Goal: Ask a question

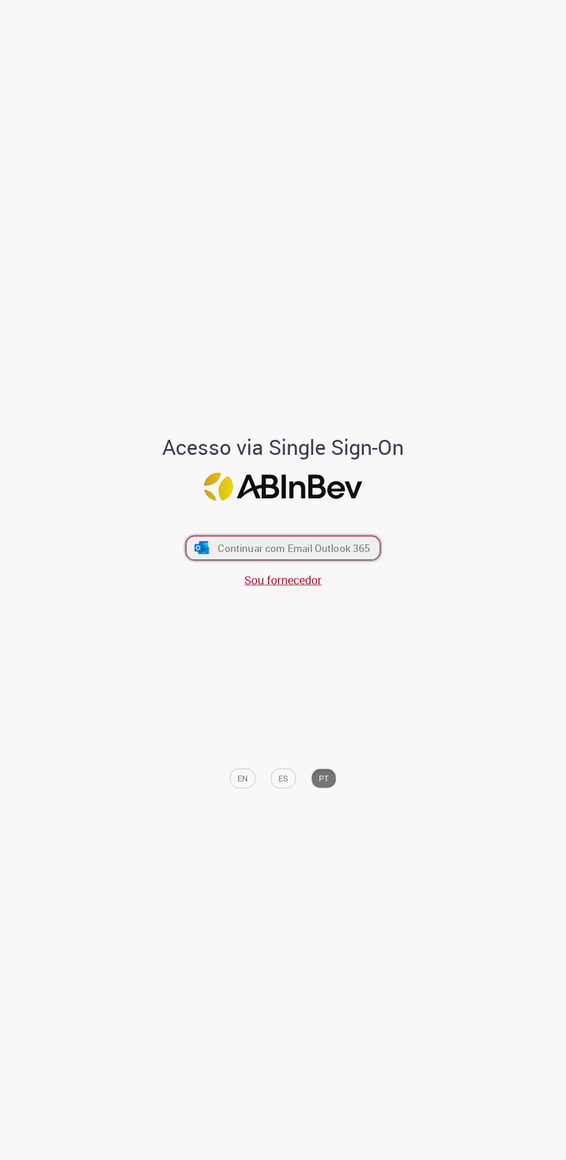
click at [321, 547] on span "Continuar com Email Outlook 365" at bounding box center [294, 547] width 153 height 13
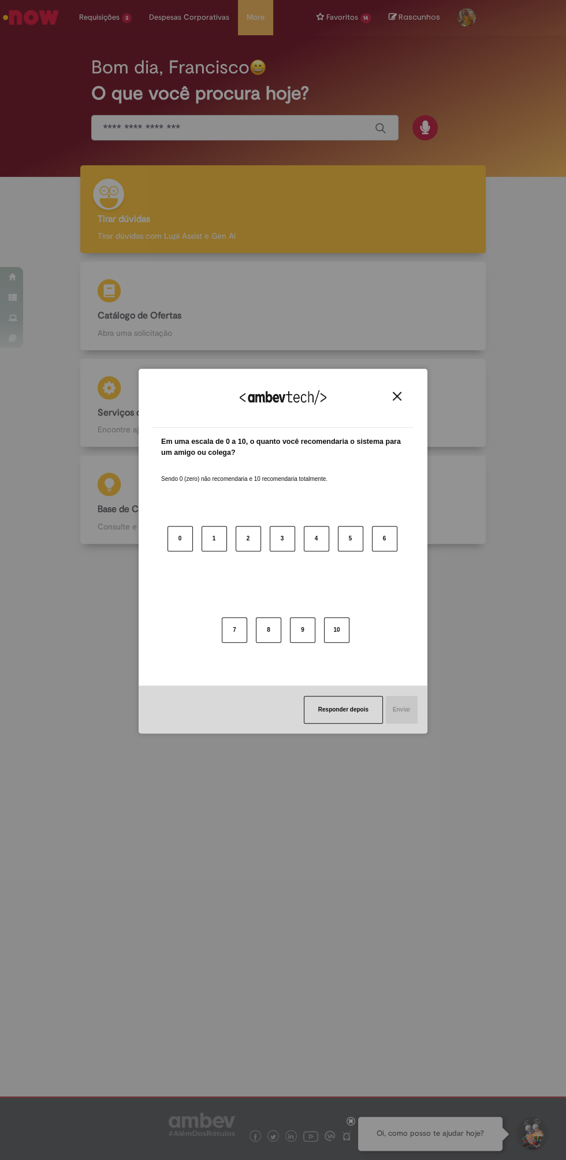
click at [397, 396] on img "Close" at bounding box center [397, 396] width 9 height 9
click at [405, 853] on div "Agradecemos seu feedback! Em uma escala de 0 a 10, o quanto você recomendaria o…" at bounding box center [283, 552] width 289 height 1140
click at [398, 397] on img "Close" at bounding box center [397, 396] width 9 height 9
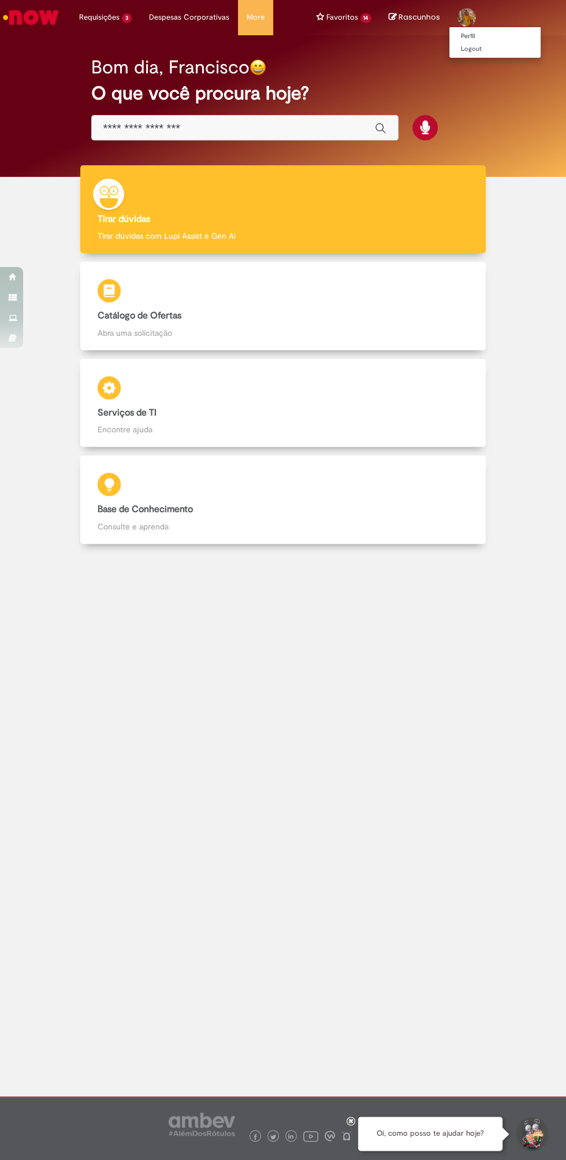
click at [467, 25] on span at bounding box center [467, 17] width 18 height 18
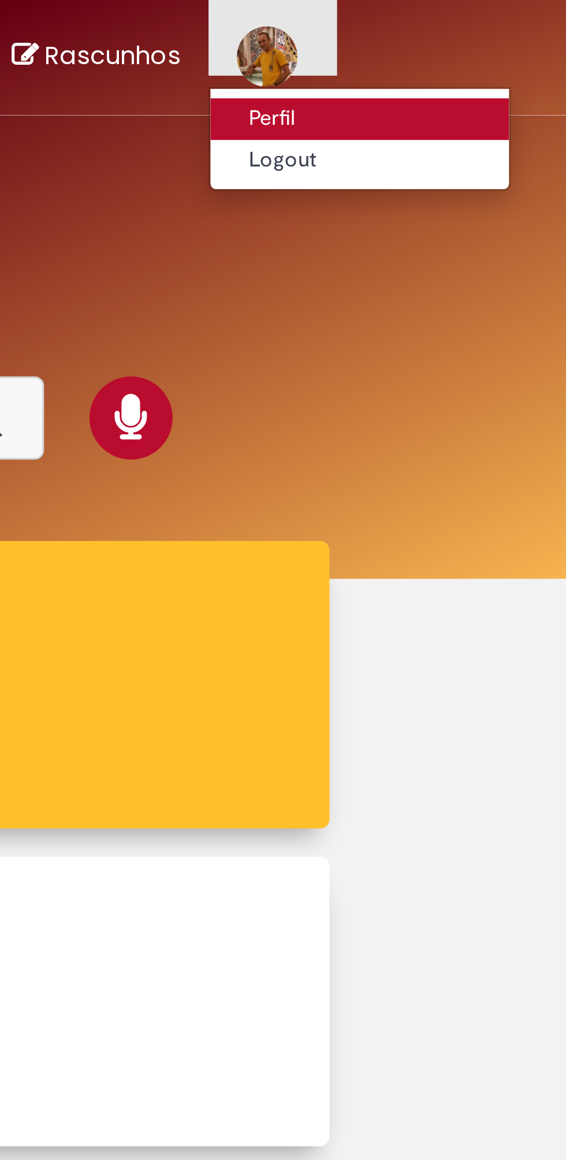
click at [466, 35] on link "Perfil" at bounding box center [495, 36] width 91 height 13
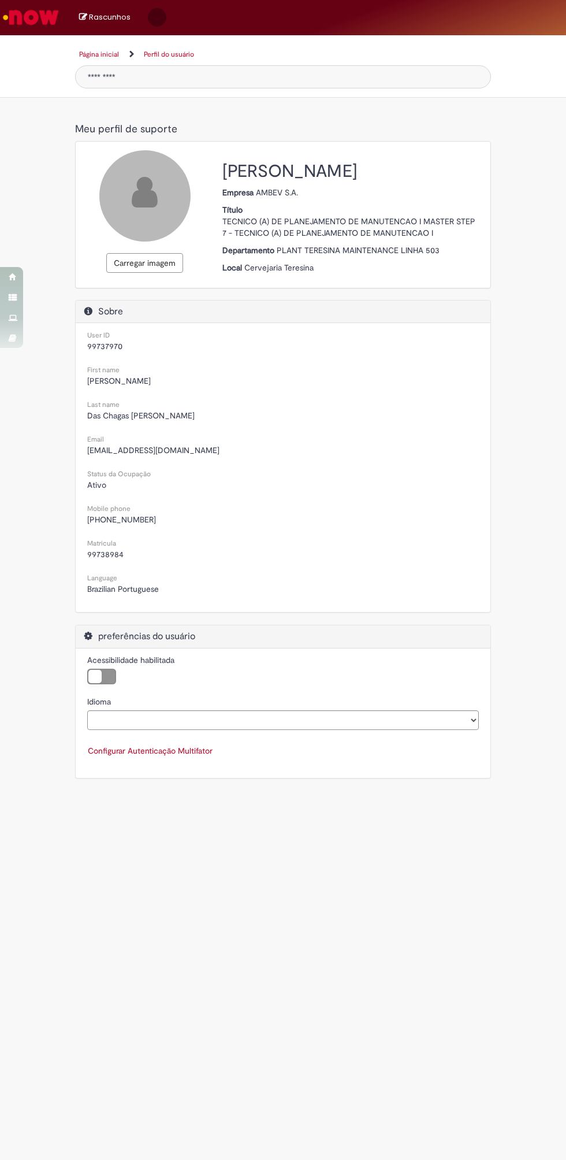
select select "**********"
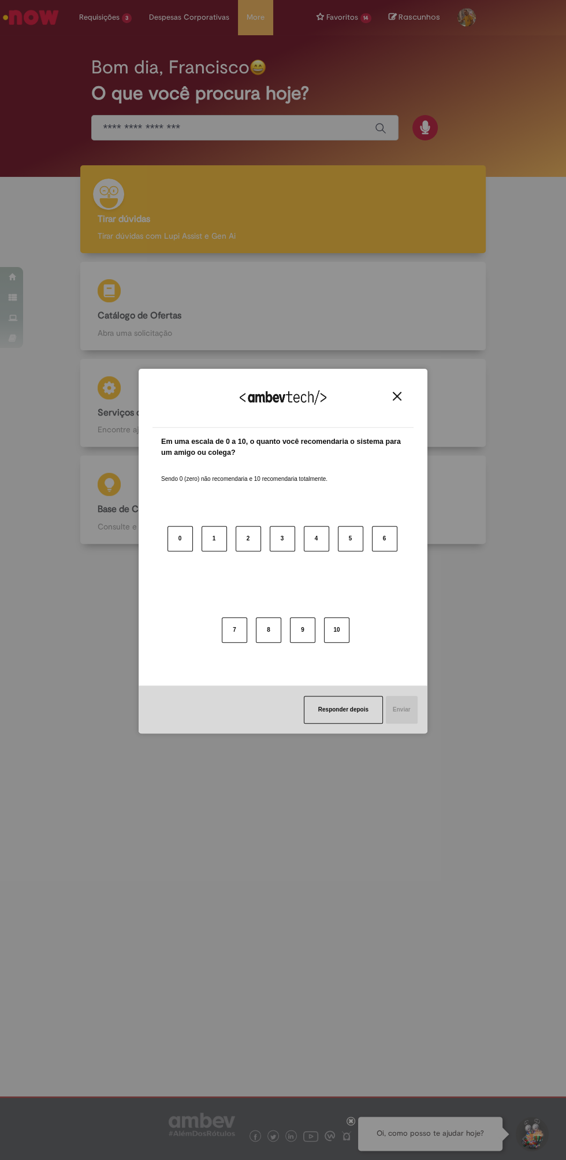
click at [115, 875] on div "Agradecemos seu feedback! Em uma escala de 0 a 10, o quanto você recomendaria o…" at bounding box center [283, 580] width 566 height 1160
click at [261, 142] on div "Agradecemos seu feedback! Em uma escala de 0 a 10, o quanto você recomendaria o…" at bounding box center [283, 552] width 289 height 1140
click at [397, 396] on img "Close" at bounding box center [397, 396] width 9 height 9
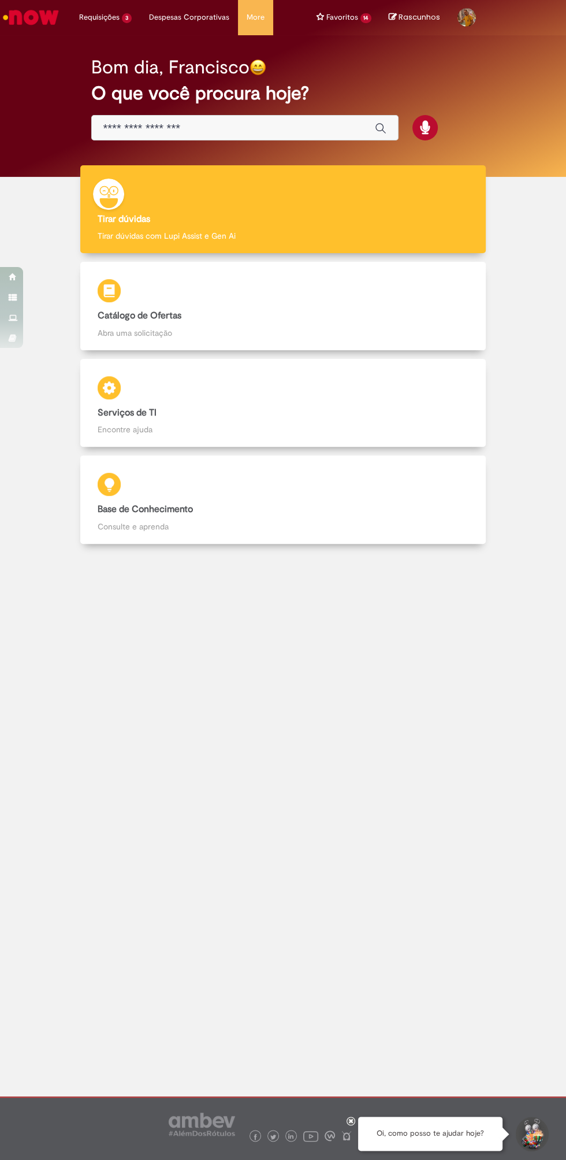
click at [236, 127] on input "Basta digitar aqui" at bounding box center [233, 128] width 260 height 13
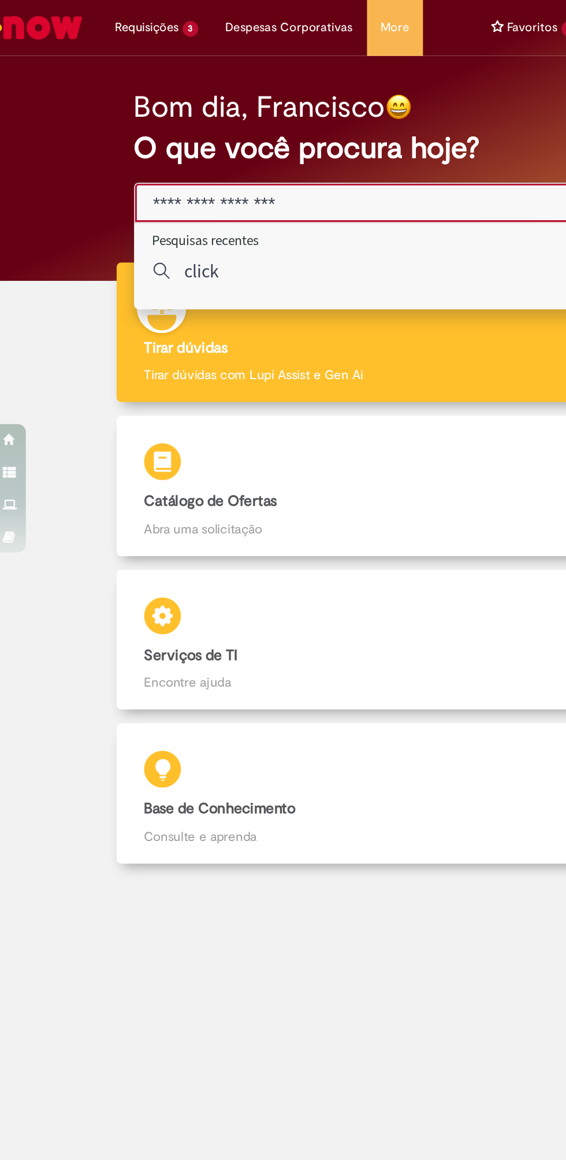
click at [139, 168] on p "click" at bounding box center [134, 170] width 22 height 14
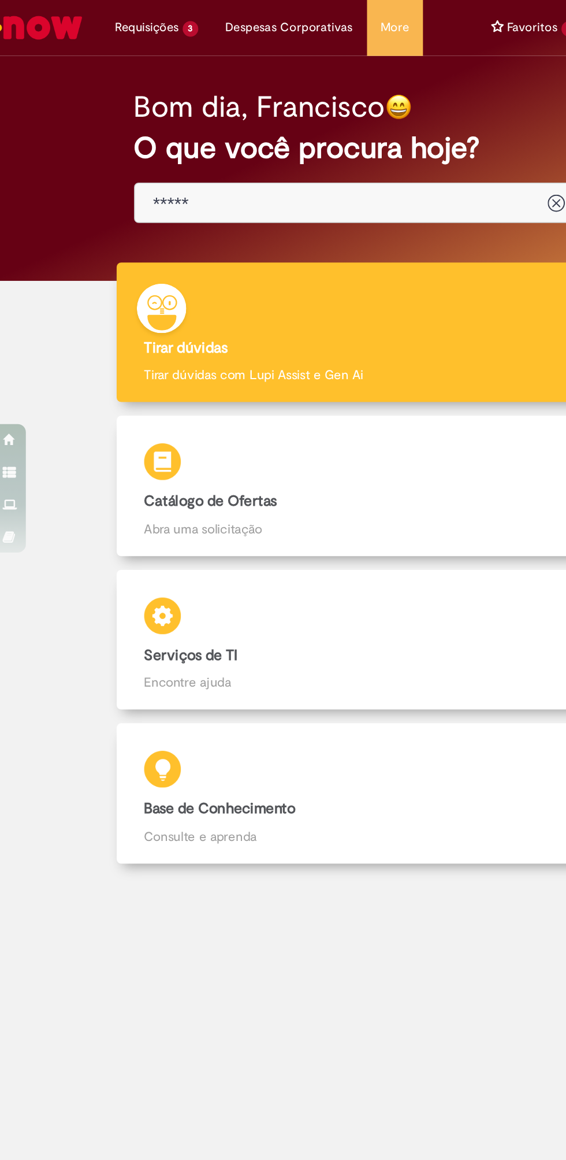
type input "*****"
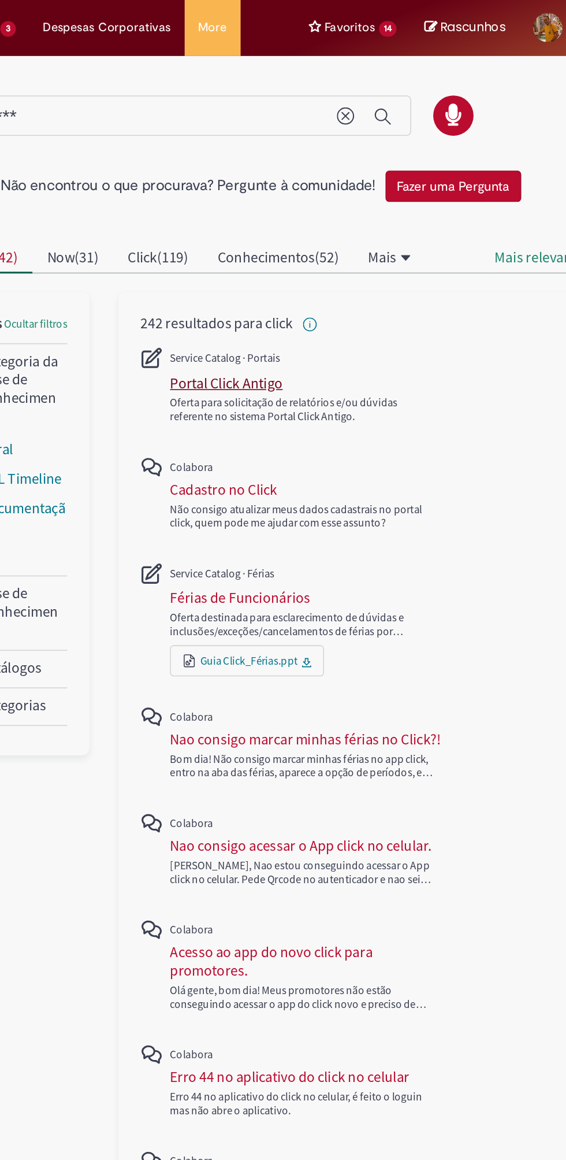
click at [264, 237] on div "Portal Click Antigo" at bounding box center [264, 241] width 71 height 12
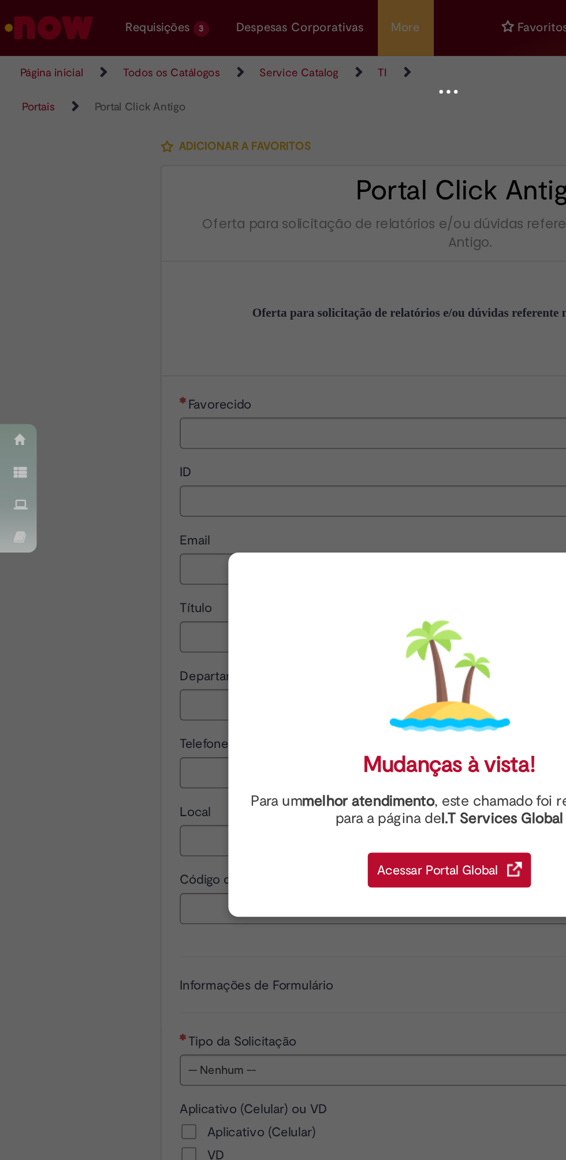
type input "********"
type input "**********"
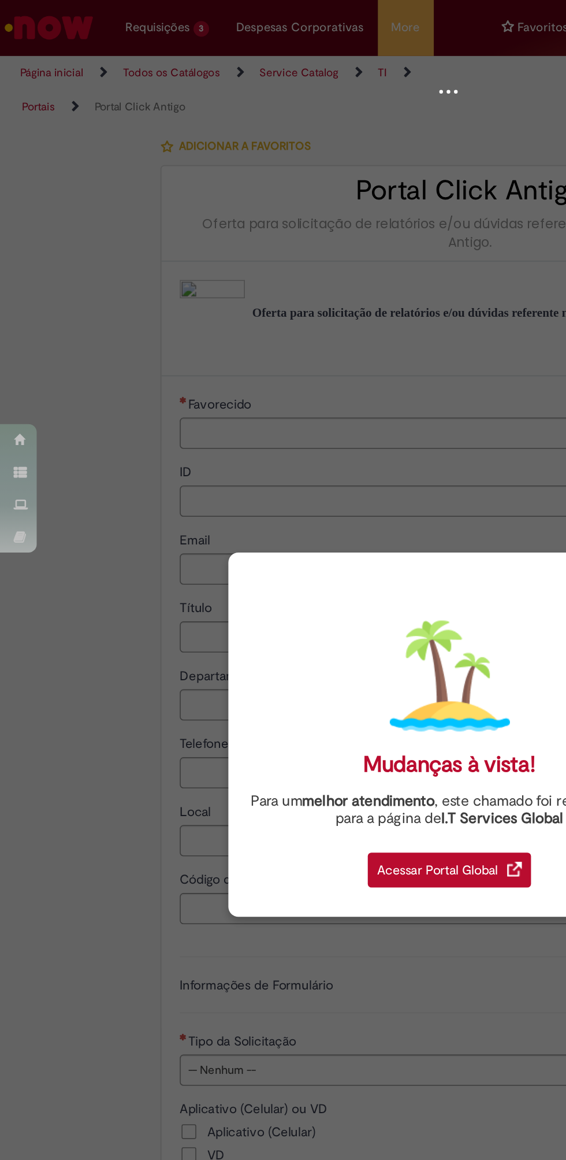
type input "****"
type input "**********"
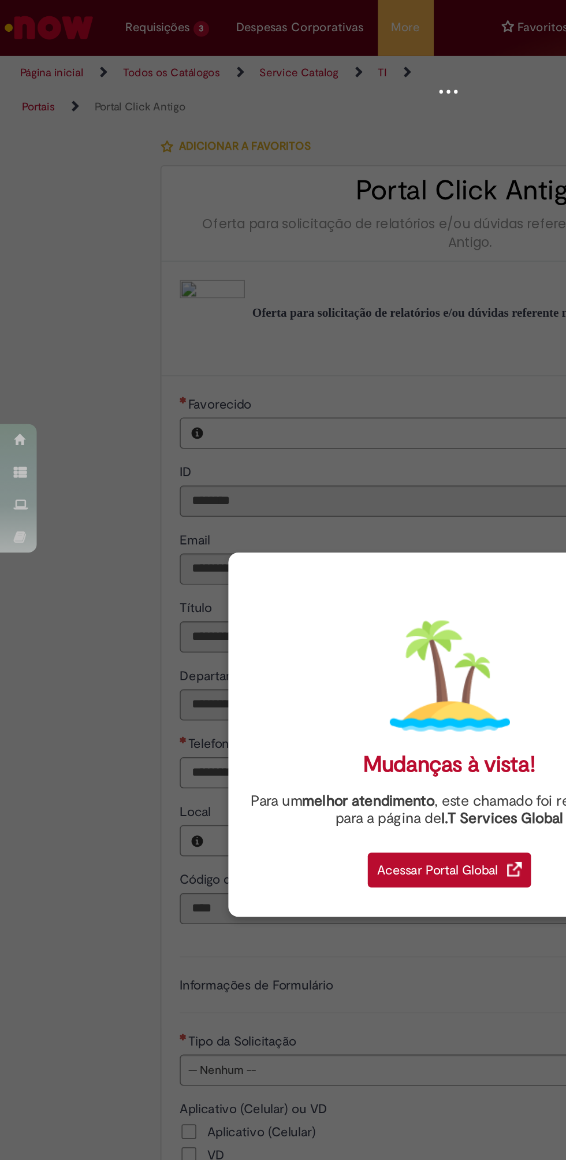
type input "**********"
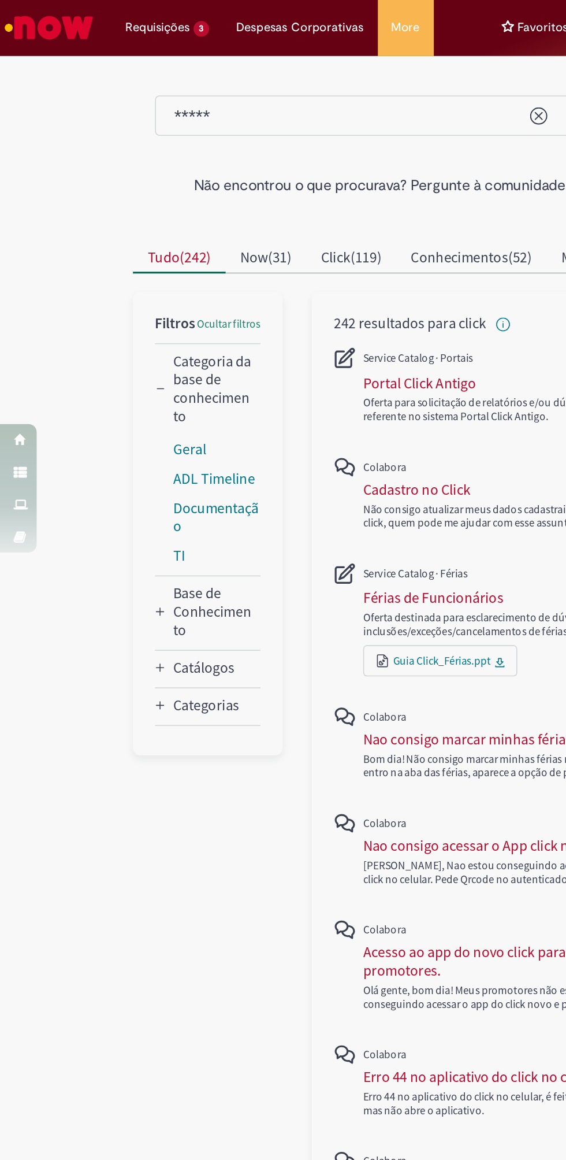
click at [42, 17] on img "Ir para a Homepage" at bounding box center [31, 17] width 60 height 23
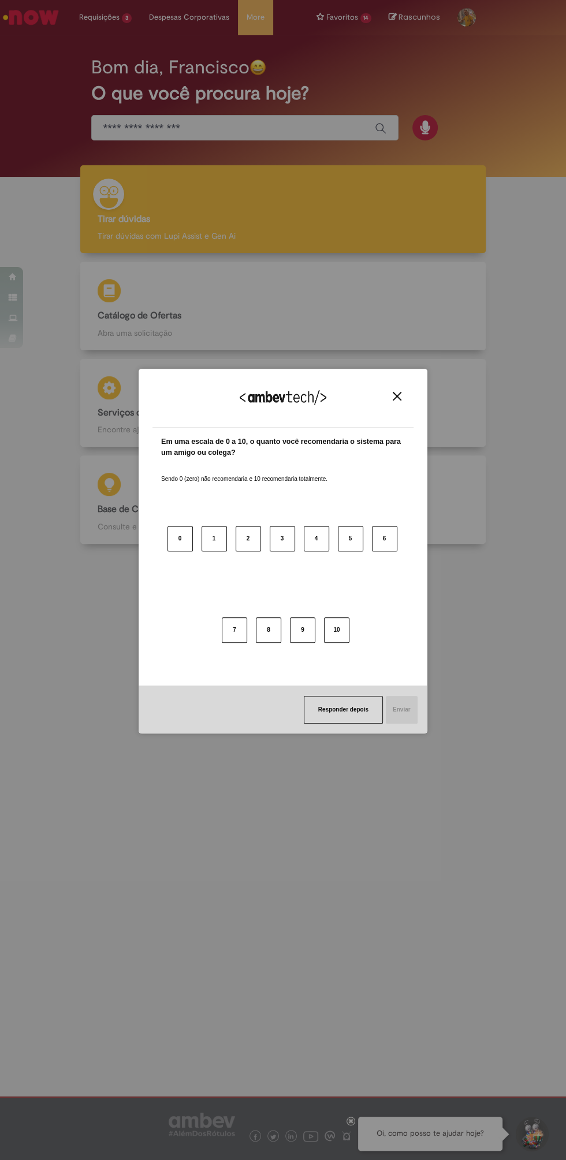
click at [400, 399] on img "Close" at bounding box center [397, 396] width 9 height 9
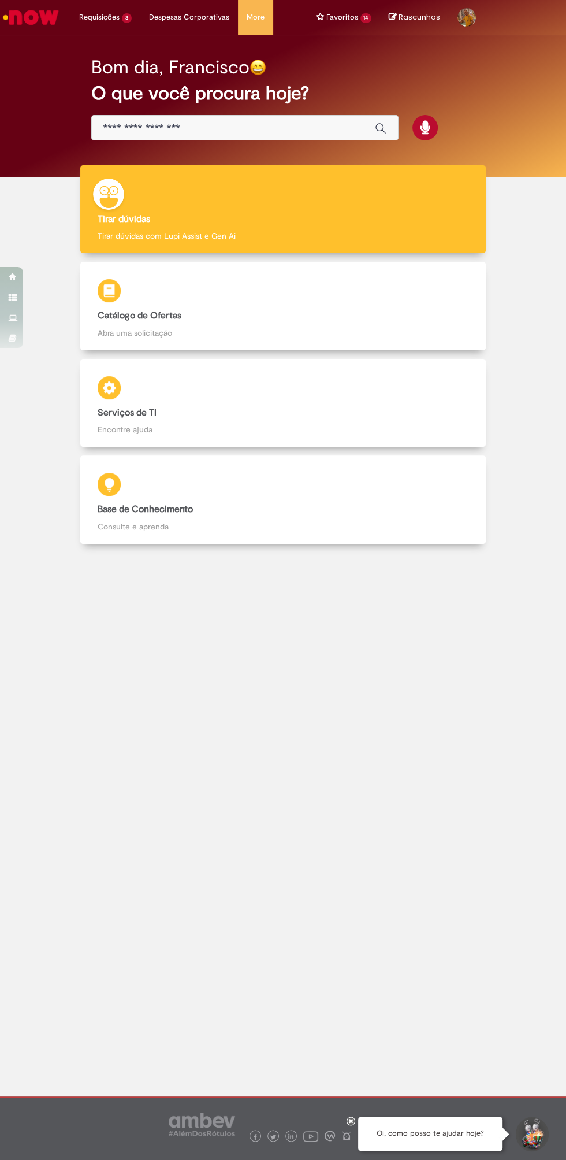
click at [446, 1138] on div "Oi, como posso te ajudar hoje?" at bounding box center [430, 1134] width 144 height 34
click at [539, 1137] on button "Iniciar Conversa de Suporte" at bounding box center [531, 1134] width 35 height 35
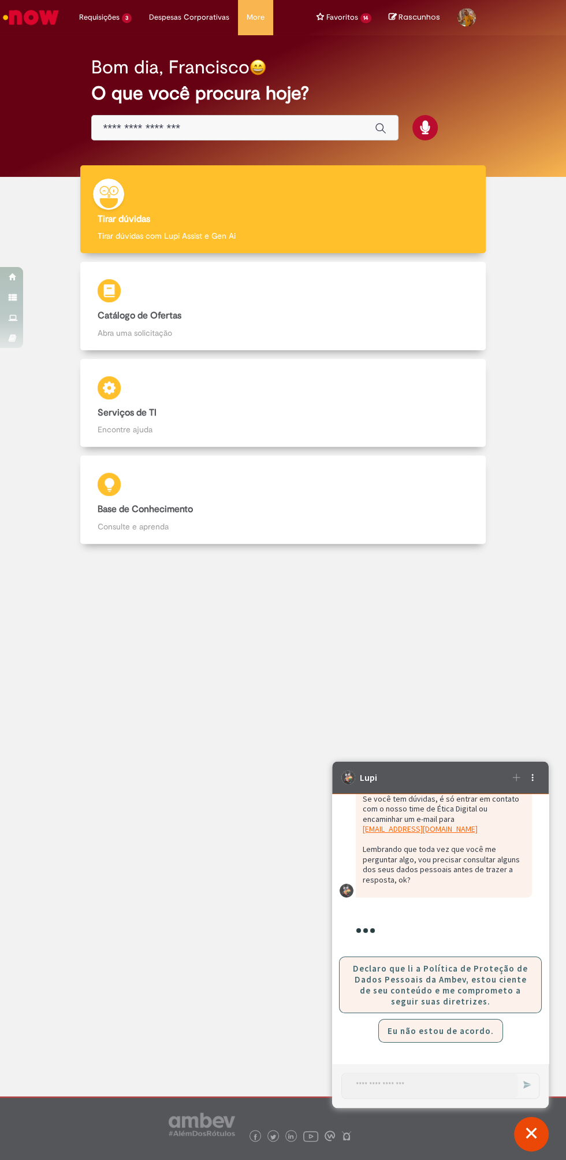
scroll to position [110, 0]
click at [440, 1034] on button "Eu não estou de acordo." at bounding box center [441, 1031] width 125 height 24
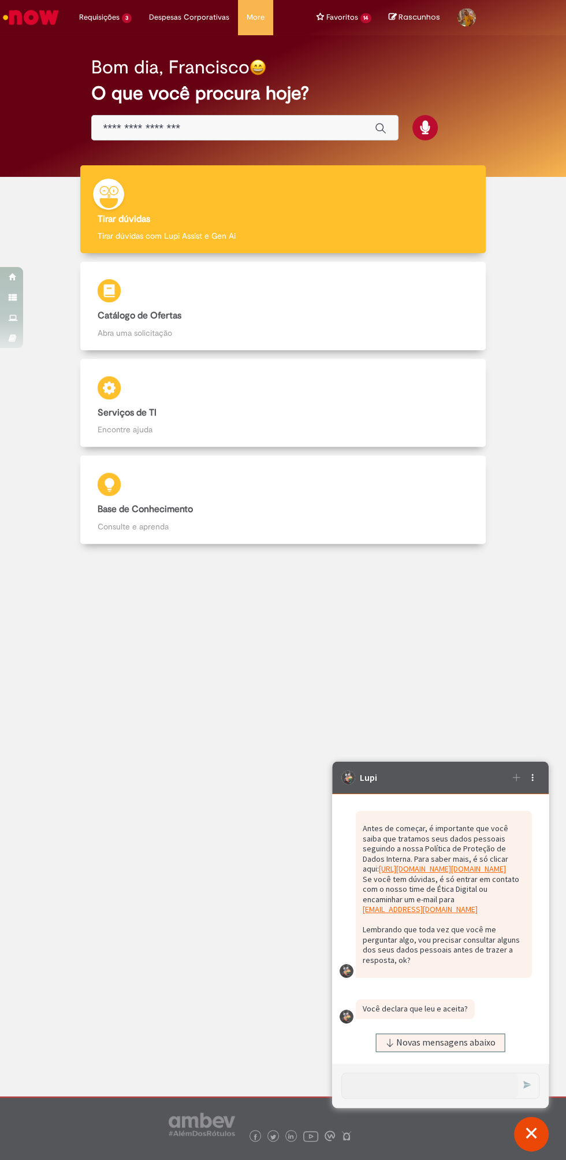
scroll to position [3, 0]
click at [535, 1129] on button "Fechar conversa de suporte" at bounding box center [531, 1134] width 35 height 35
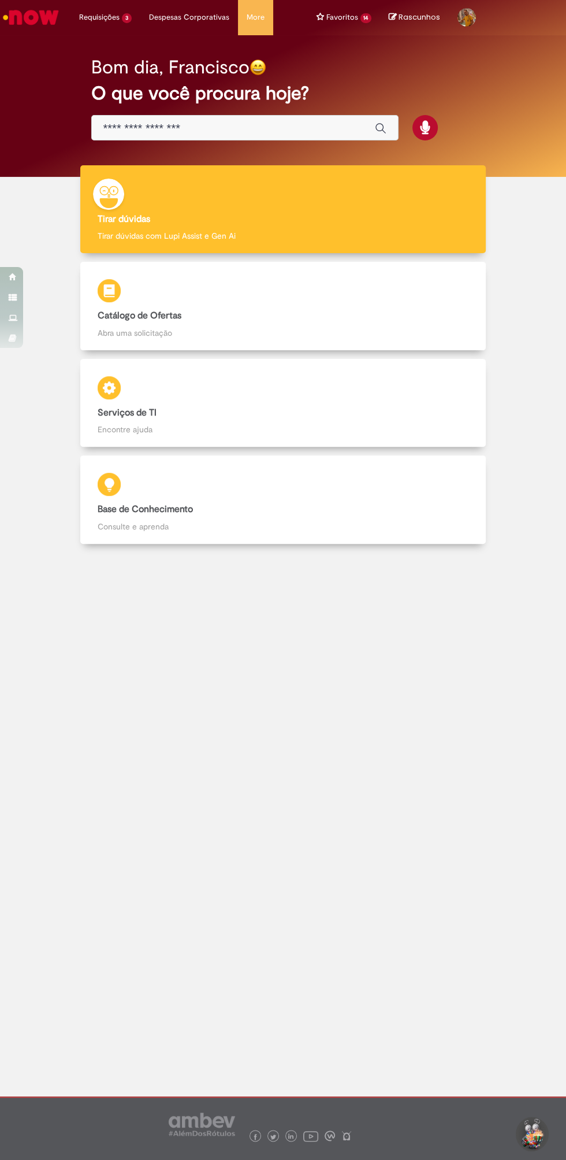
click at [541, 1127] on button "Iniciar Conversa de Suporte" at bounding box center [531, 1134] width 35 height 35
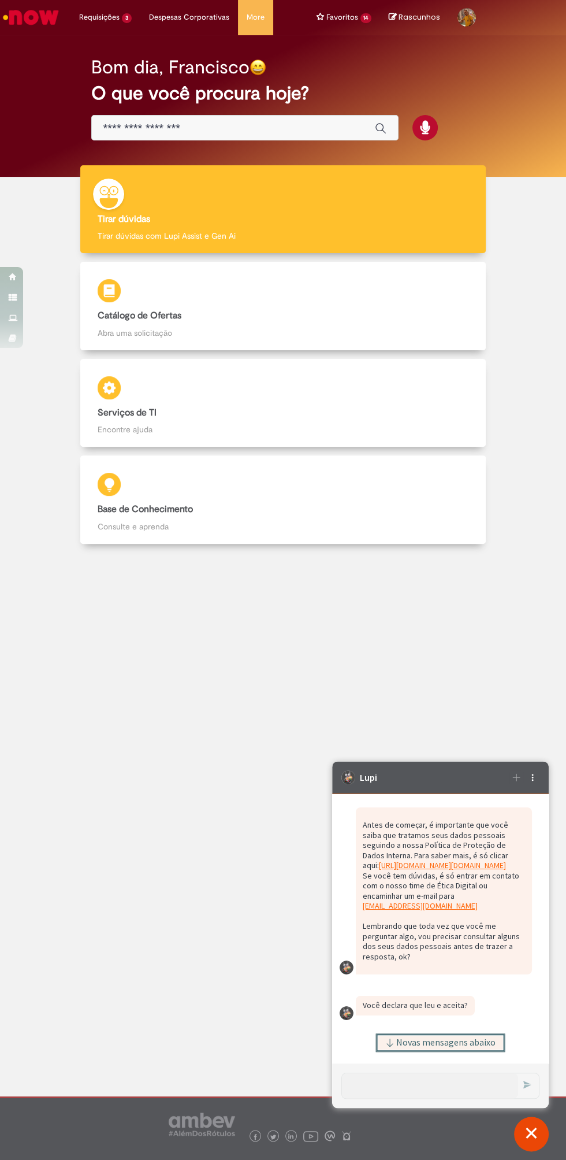
click at [459, 1038] on span "Novas mensagens abaixo" at bounding box center [445, 1042] width 99 height 8
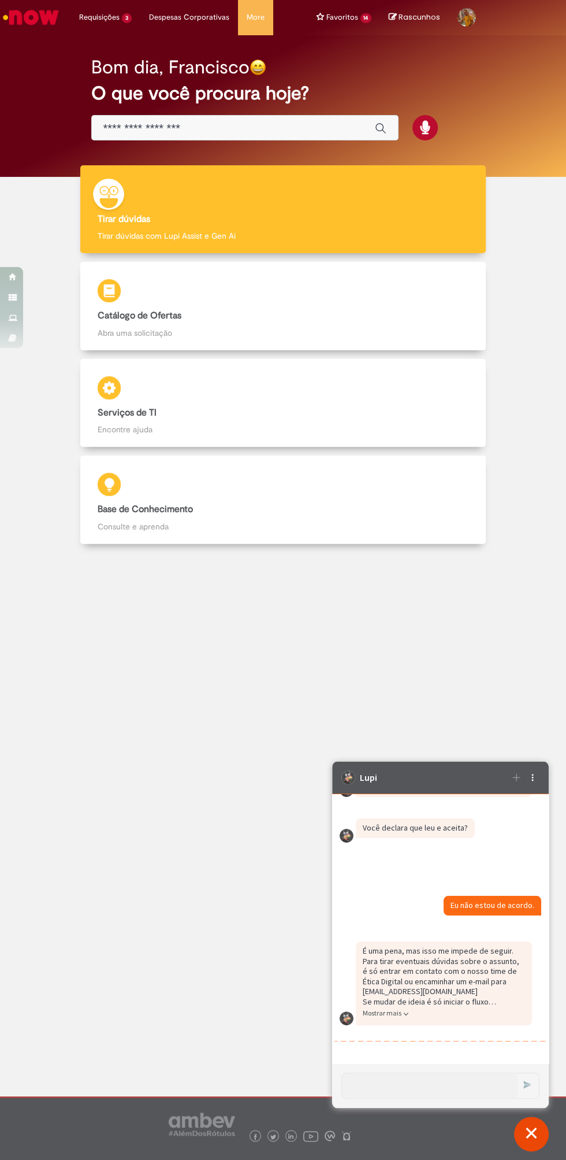
scroll to position [211, 0]
click at [527, 778] on div "Opções de suporte" at bounding box center [533, 777] width 14 height 14
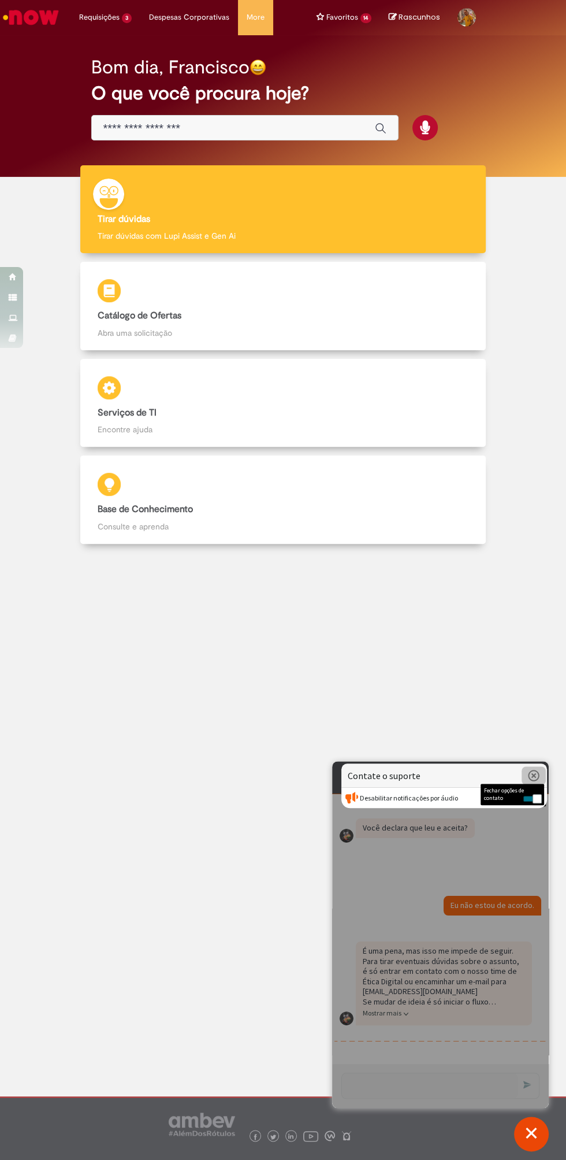
click at [533, 775] on icon "Fechar opções de contato" at bounding box center [533, 775] width 11 height 11
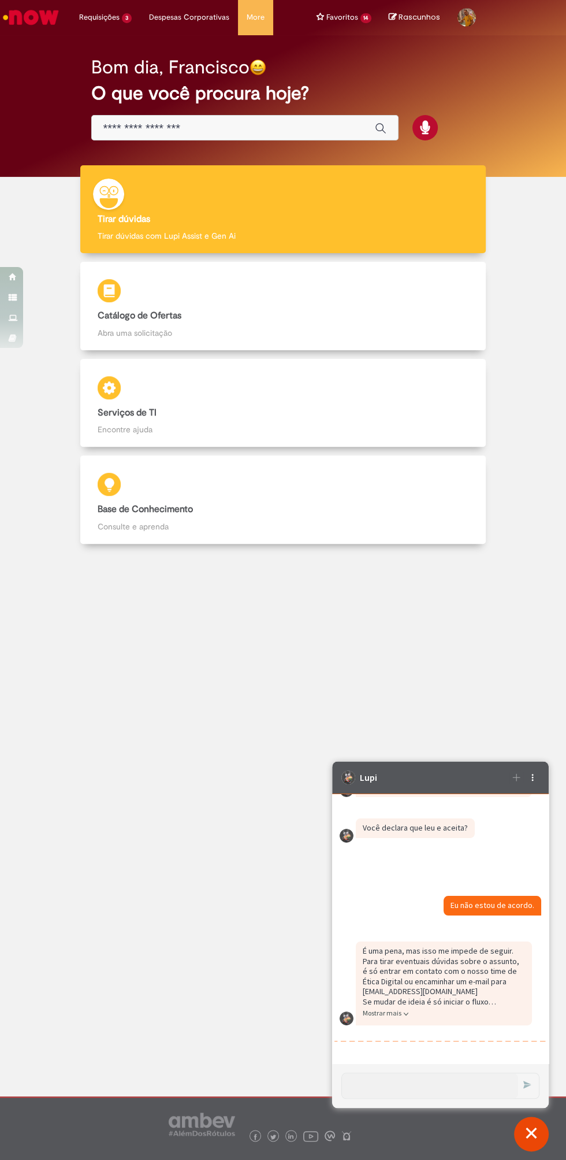
click at [540, 1127] on button "Fechar conversa de suporte" at bounding box center [531, 1134] width 35 height 35
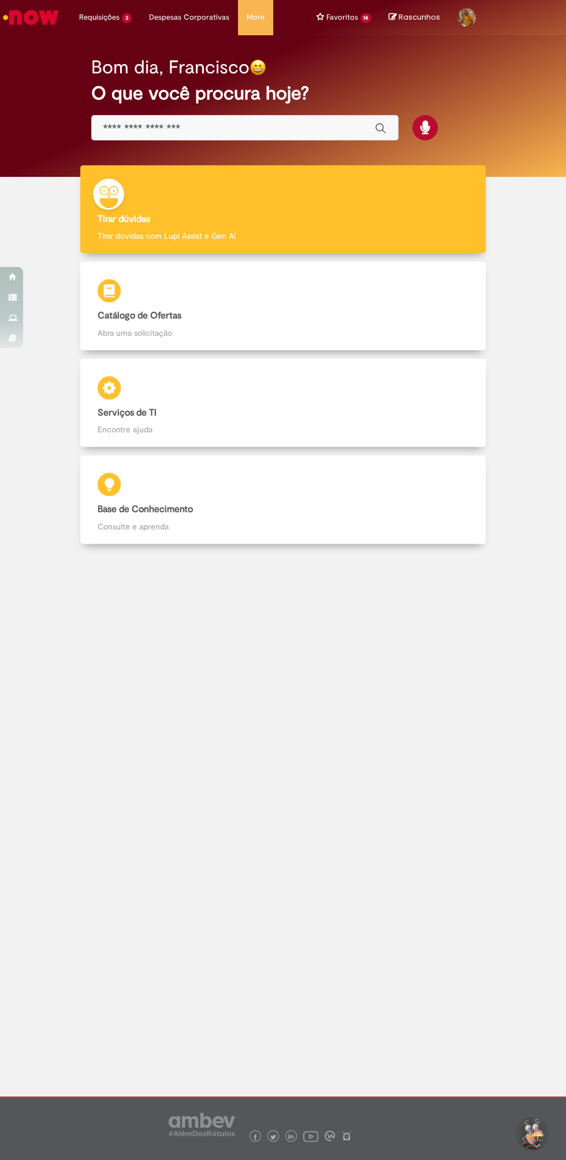
click at [203, 1122] on img at bounding box center [202, 1123] width 66 height 23
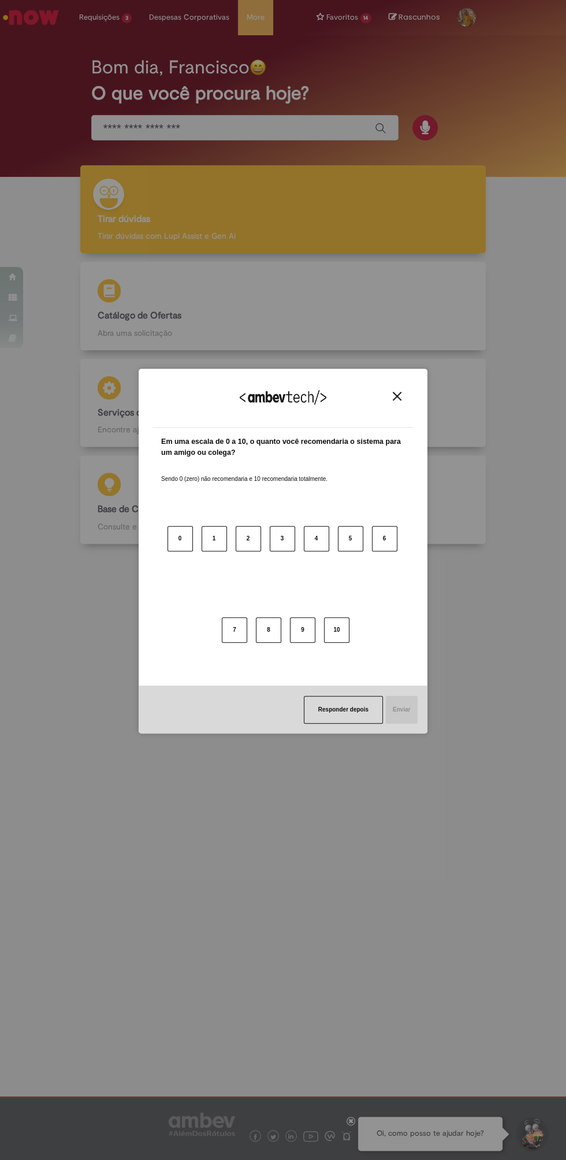
click at [103, 23] on div "Agradecemos seu feedback! Em uma escala de 0 a 10, o quanto você recomendaria o…" at bounding box center [283, 580] width 566 height 1160
click at [393, 396] on img "Close" at bounding box center [397, 396] width 9 height 9
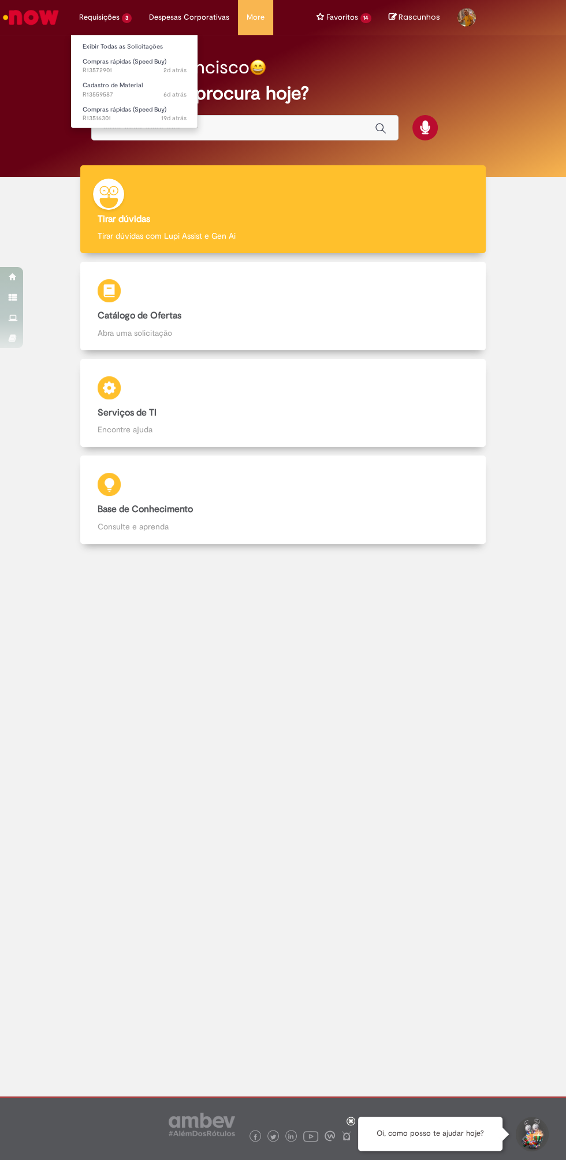
click at [102, 19] on li "Requisições 3 Exibir Todas as Solicitações Compras rápidas (Speed Buy) 2d atrás…" at bounding box center [106, 17] width 70 height 35
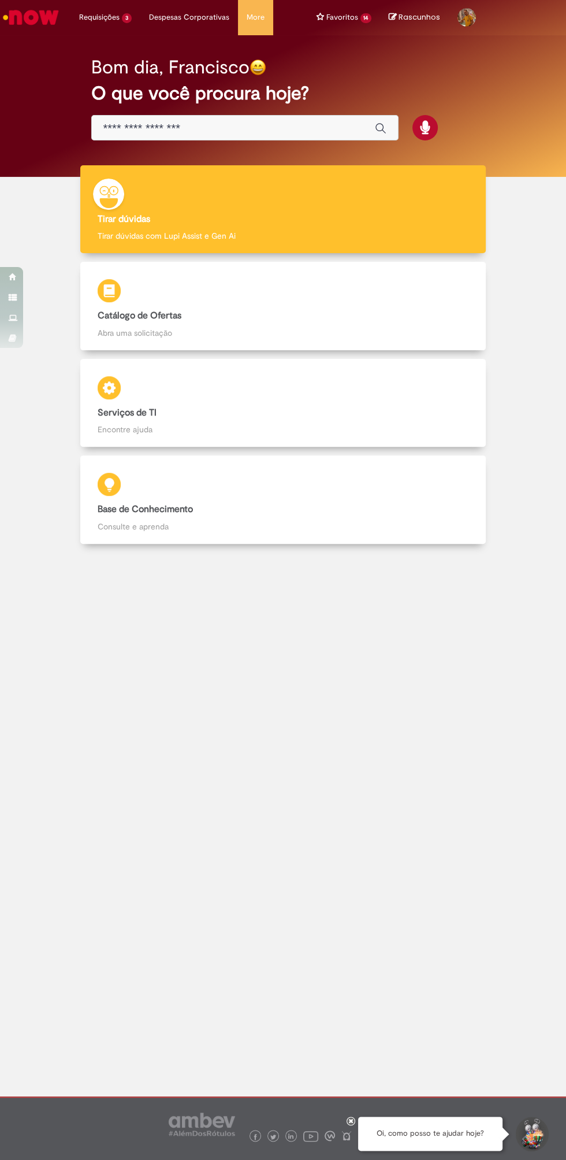
click at [143, 858] on div at bounding box center [283, 749] width 549 height 394
click at [537, 1135] on button "Iniciar Conversa de Suporte" at bounding box center [531, 1134] width 35 height 35
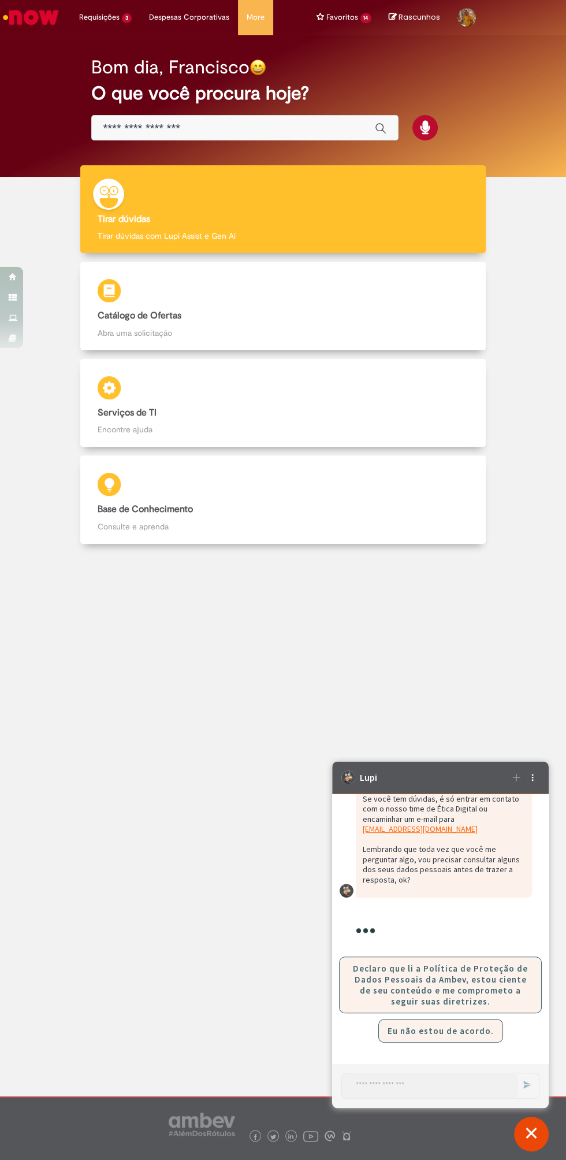
scroll to position [550, 0]
click at [458, 979] on button "Declaro que li a Política de Proteção de Dados Pessoais da Ambev, estou ciente …" at bounding box center [440, 984] width 203 height 57
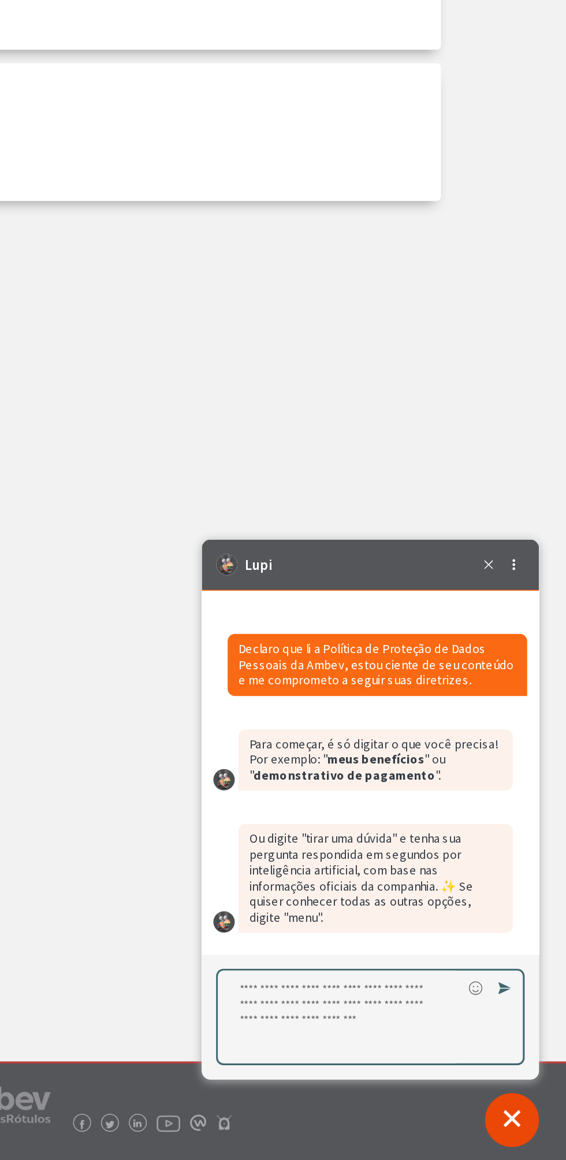
scroll to position [0, 0]
click at [274, 827] on textarea "Digite sua resposta aqui e pressione Enter para enviar" at bounding box center [290, 846] width 157 height 60
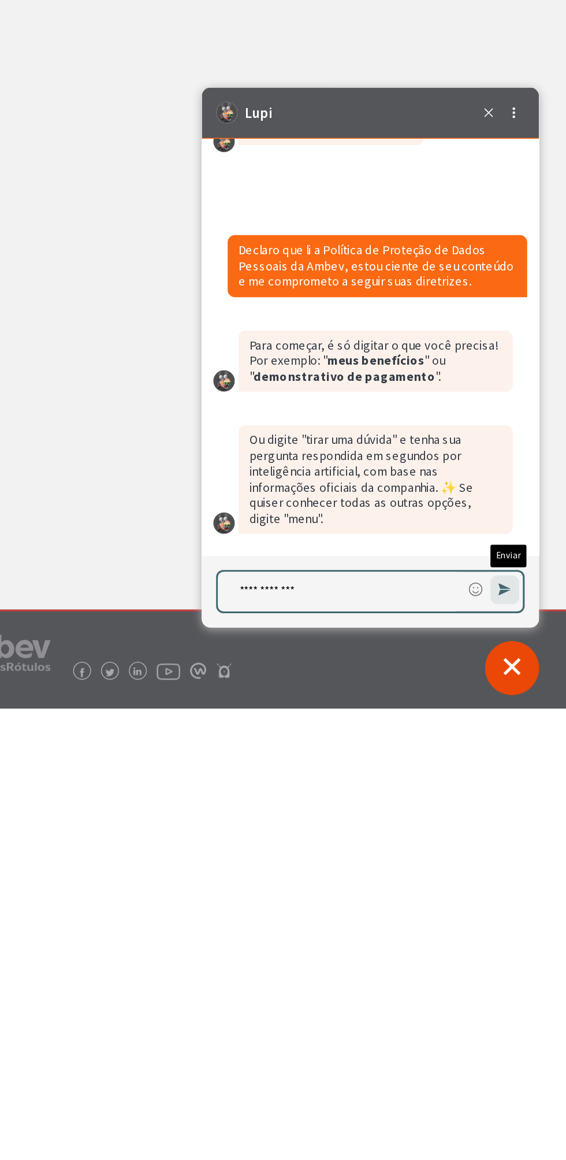
type textarea "**********"
click at [396, 408] on icon "Enviar Mensagem" at bounding box center [396, 410] width 8 height 8
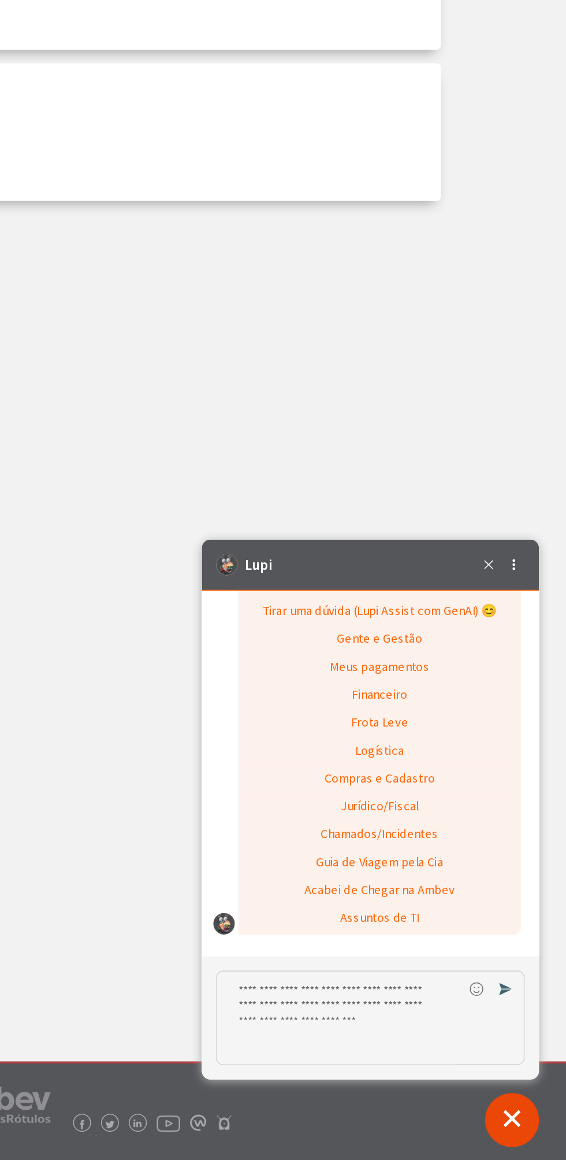
scroll to position [1063, 0]
click at [304, 826] on textarea "Digite sua resposta aqui e pressione Enter para enviar" at bounding box center [291, 847] width 158 height 60
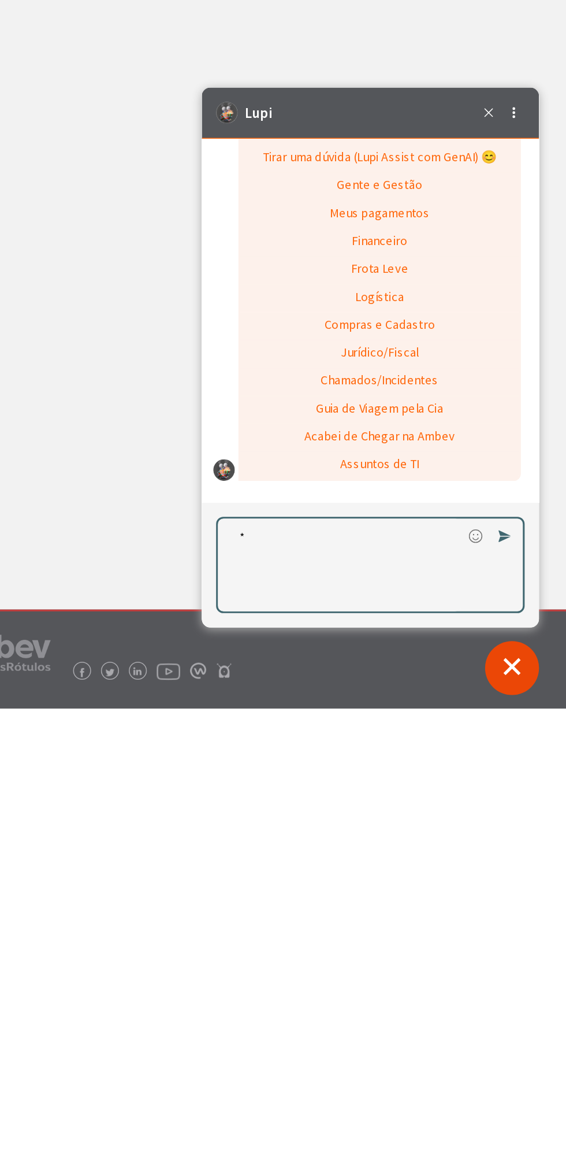
scroll to position [1030, 0]
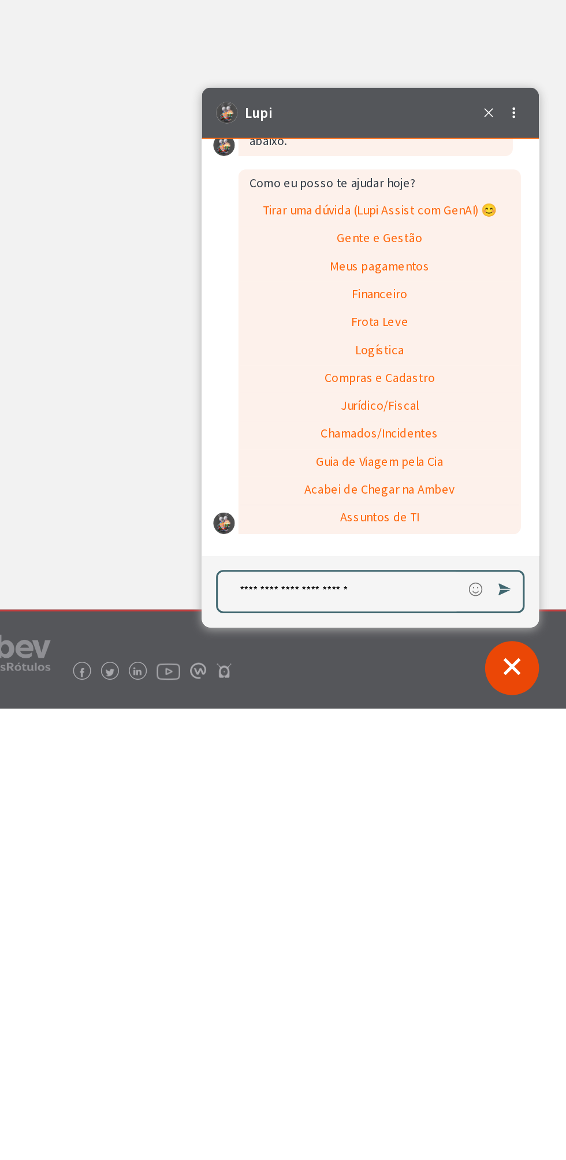
type textarea "**********"
click at [397, 409] on icon "Enviar Mensagem" at bounding box center [396, 410] width 8 height 8
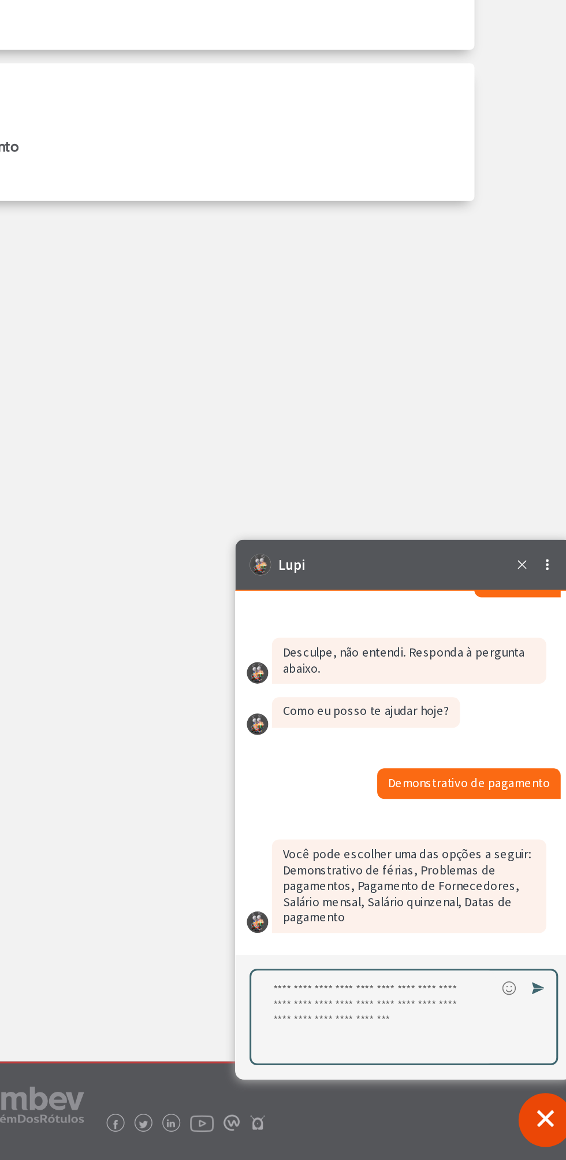
scroll to position [0, 0]
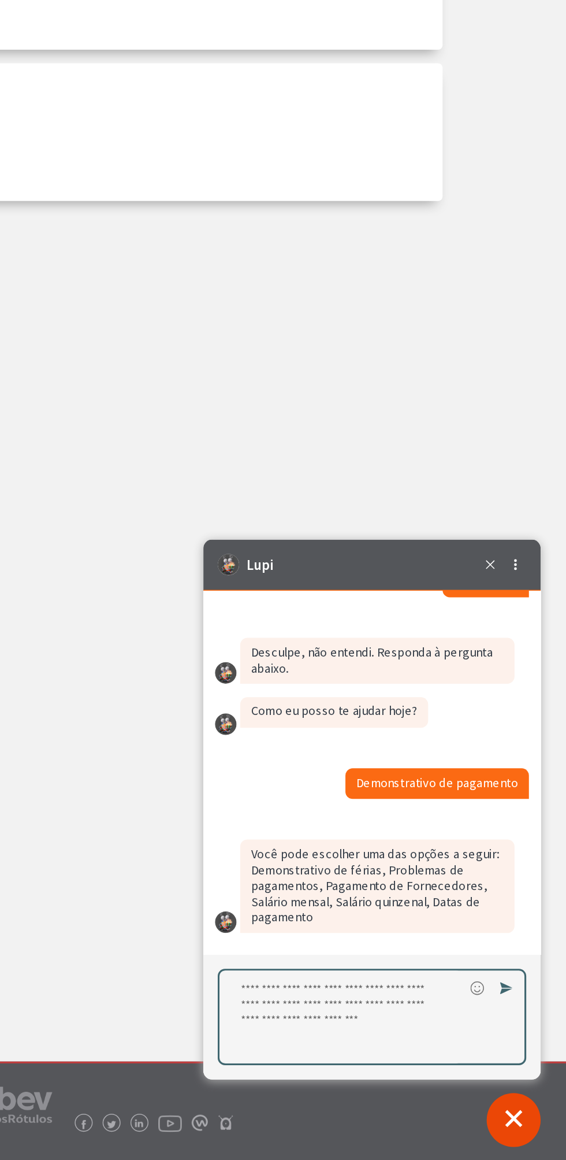
click at [244, 672] on div "Caixa de diálogo de bate-papo" at bounding box center [307, 656] width 194 height 32
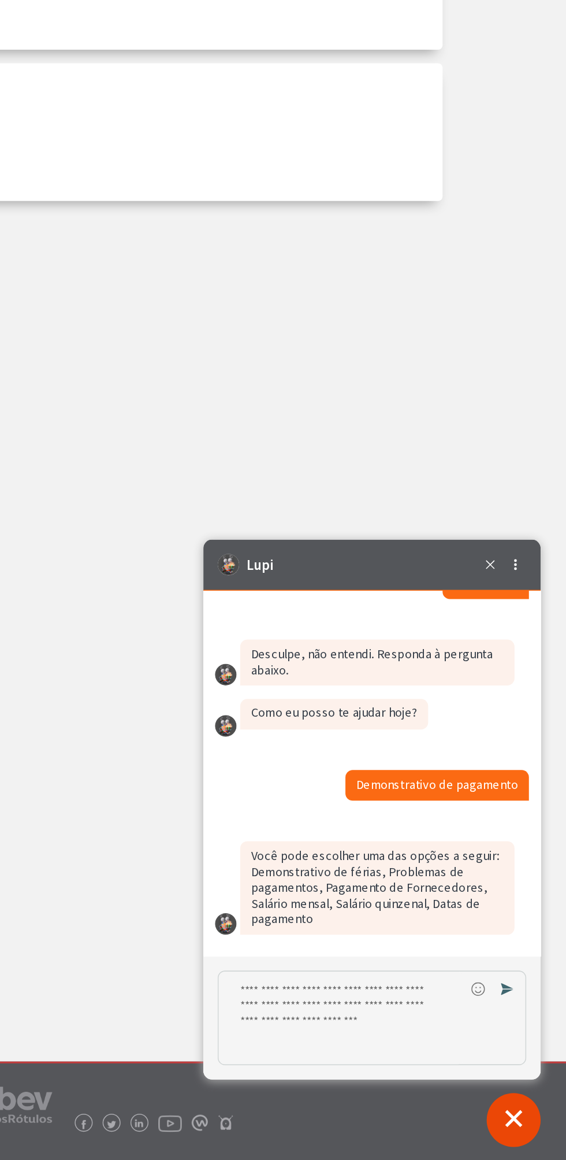
click at [327, 846] on textarea "Digite sua resposta aqui e pressione Enter para enviar" at bounding box center [292, 847] width 158 height 60
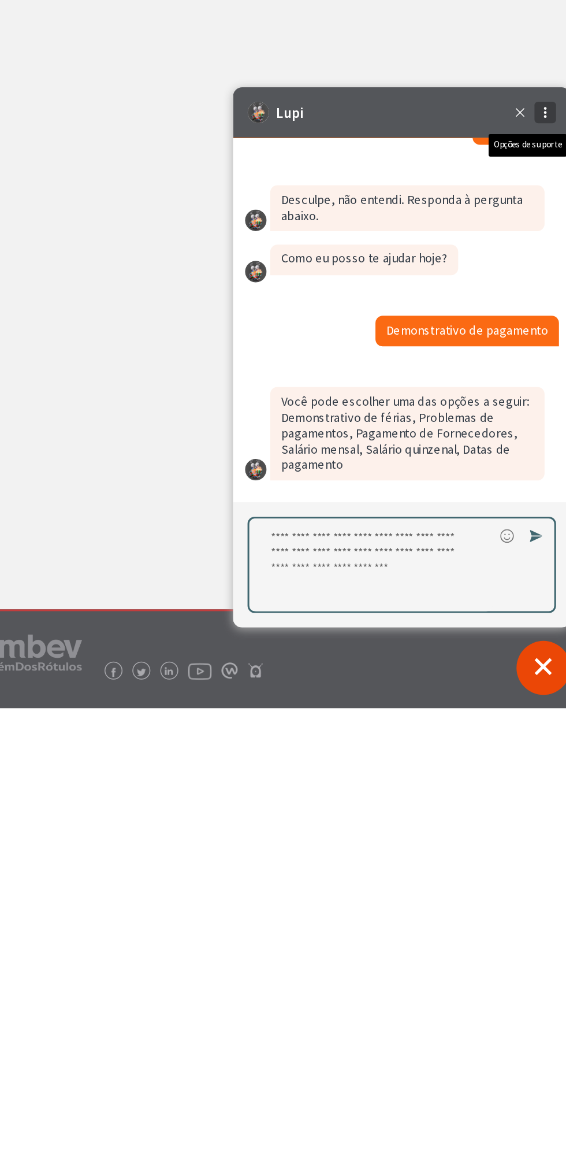
click at [435, 101] on icon "Opções de suporte" at bounding box center [433, 103] width 9 height 9
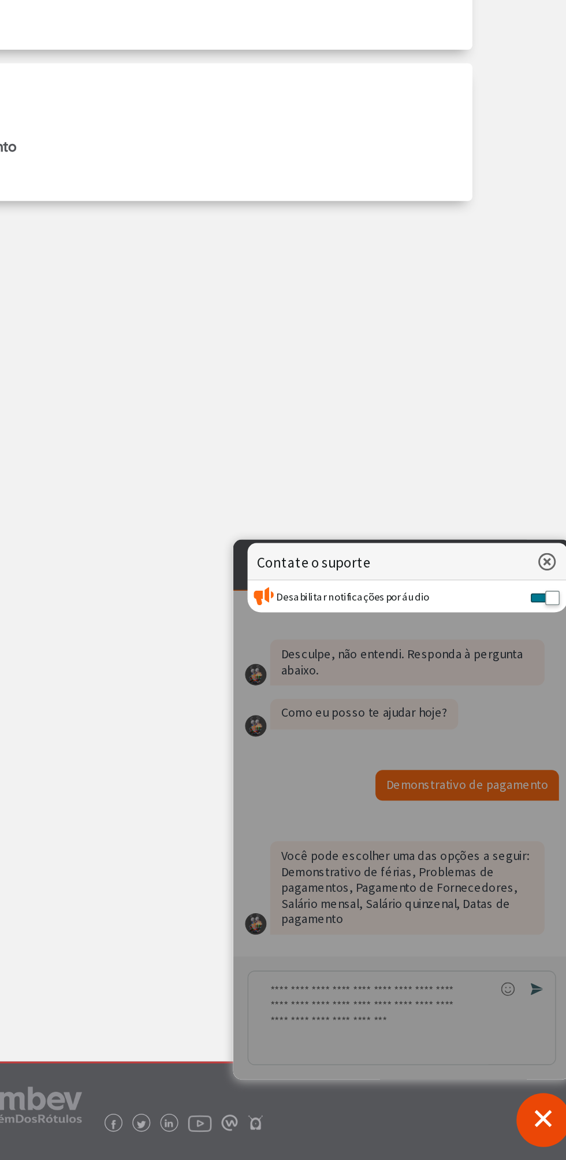
click at [253, 989] on main "Now Bom dia, Francisco O que você procura hoje? Tirar dúvidas Tirar dúvidas Tir…" at bounding box center [283, 568] width 566 height 1066
click at [429, 557] on icon "Fechar opções de contato" at bounding box center [434, 554] width 17 height 12
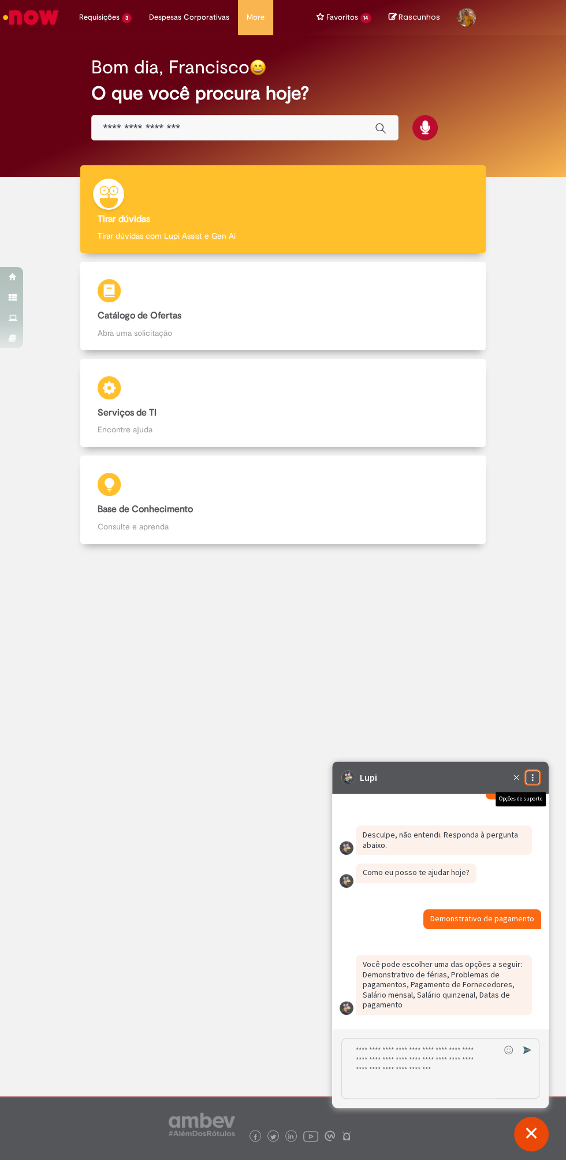
click at [387, 933] on div "Caixa de diálogo de bate-papo" at bounding box center [445, 921] width 192 height 24
click at [407, 780] on div "Lupi" at bounding box center [426, 777] width 168 height 14
click at [357, 779] on div "Lupi" at bounding box center [426, 777] width 168 height 14
click at [535, 1138] on button "Fechar conversa de suporte" at bounding box center [531, 1134] width 35 height 35
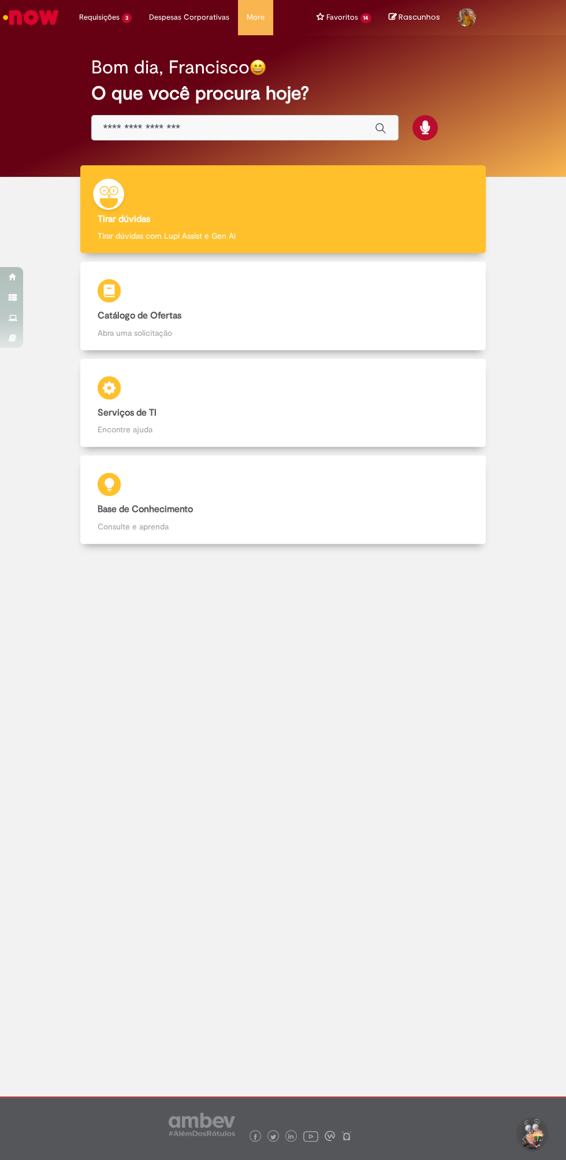
click at [539, 1138] on button "Iniciar Conversa de Suporte" at bounding box center [531, 1134] width 35 height 35
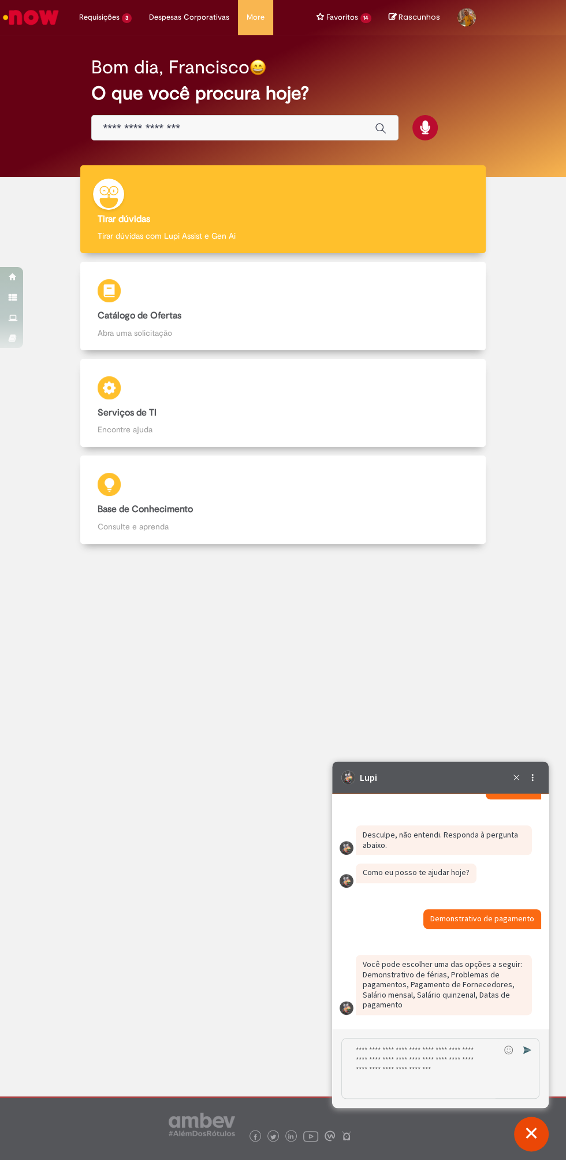
click at [419, 1071] on textarea "Digite sua resposta aqui e pressione Enter para enviar" at bounding box center [421, 1068] width 158 height 60
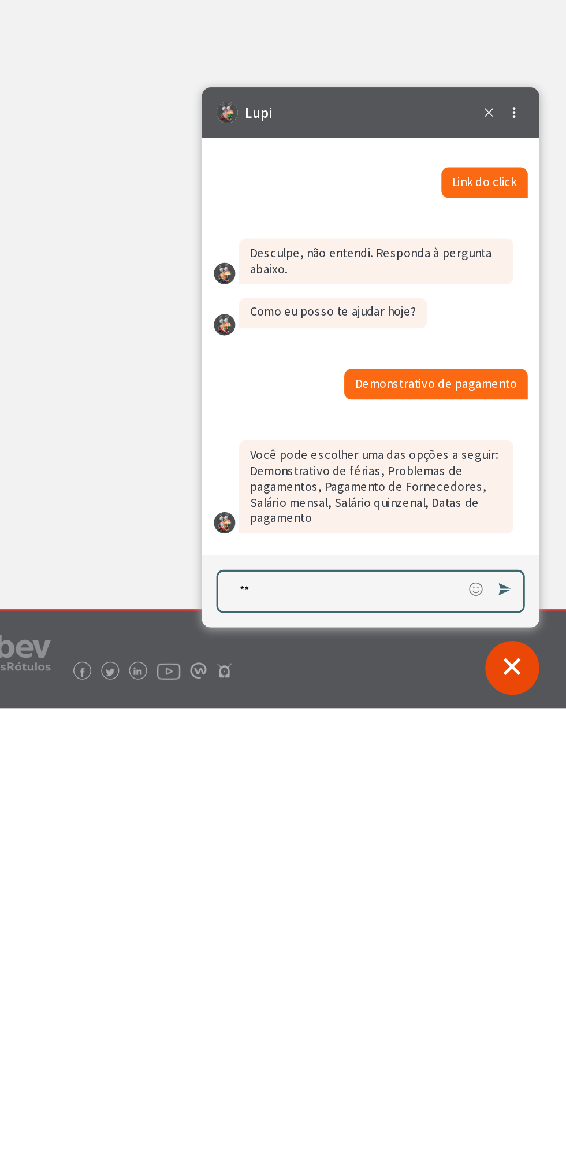
scroll to position [947, 0]
type textarea "*"
type textarea "**********"
click at [395, 407] on icon "Enviar Mensagem" at bounding box center [396, 410] width 8 height 8
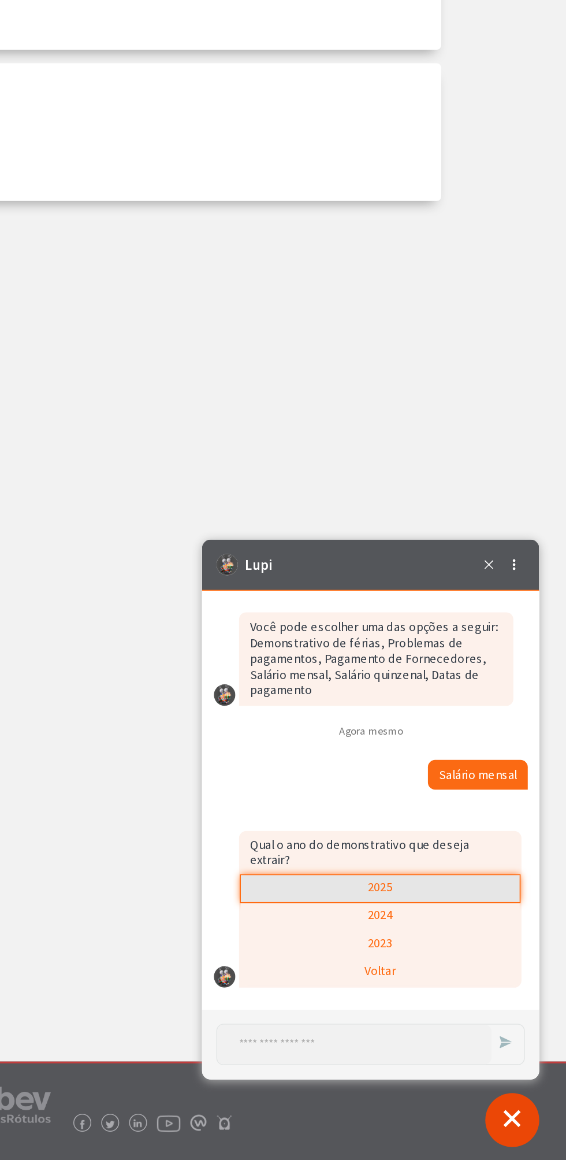
click at [327, 762] on div "2025" at bounding box center [316, 763] width 179 height 17
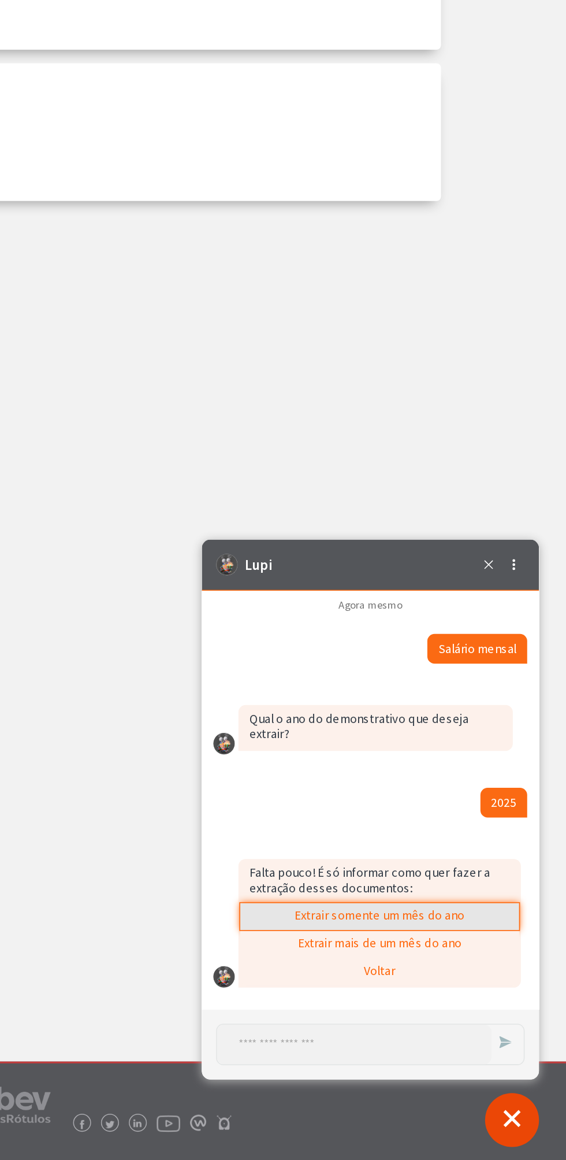
click at [325, 781] on div "Extrair somente um mês do ano" at bounding box center [316, 781] width 179 height 17
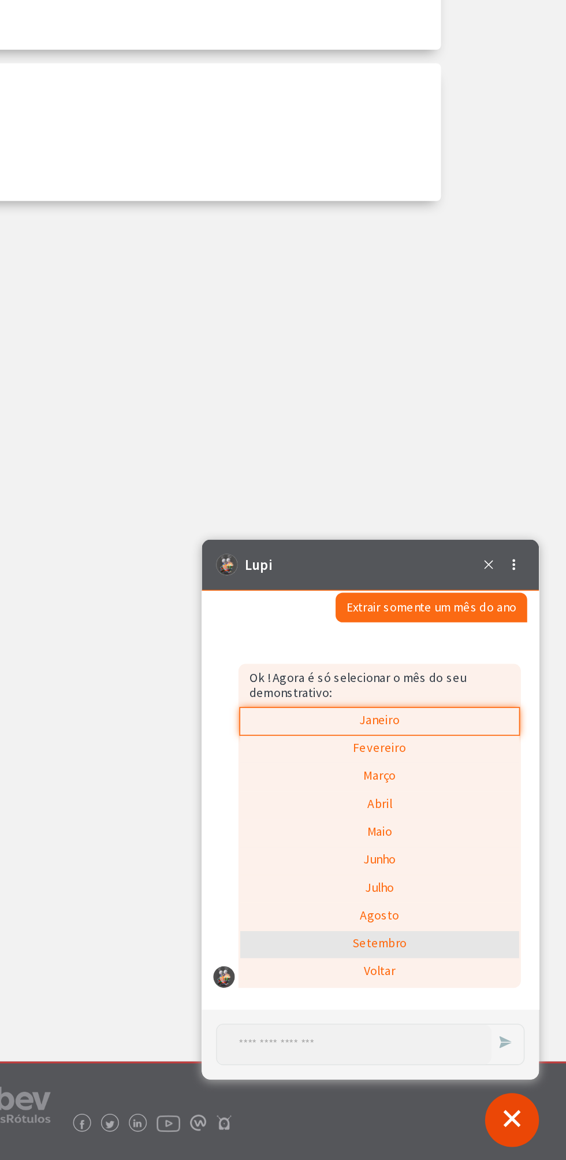
click at [318, 799] on div "Setembro" at bounding box center [316, 799] width 179 height 17
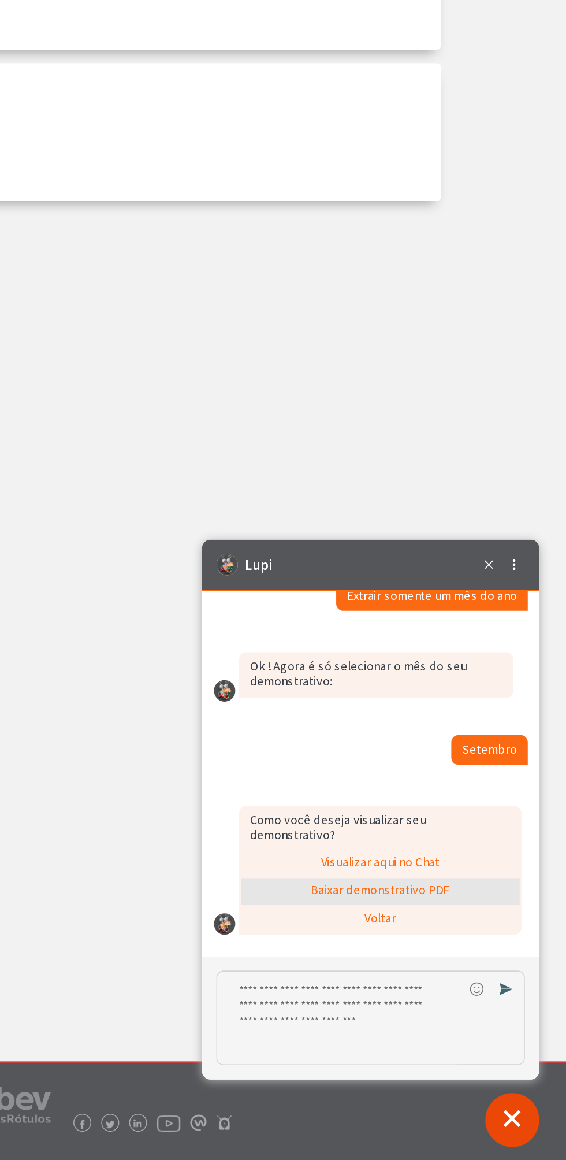
click at [312, 774] on div "Baixar demonstrativo PDF" at bounding box center [316, 764] width 179 height 17
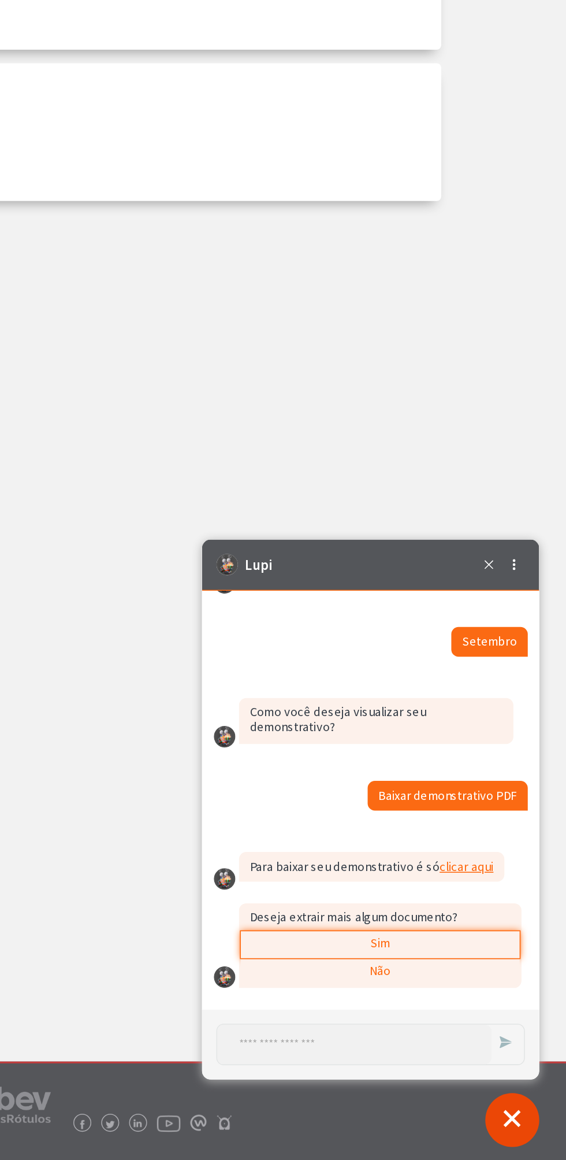
click at [377, 755] on link "clicar aqui (abre em uma nova guia)" at bounding box center [371, 749] width 35 height 10
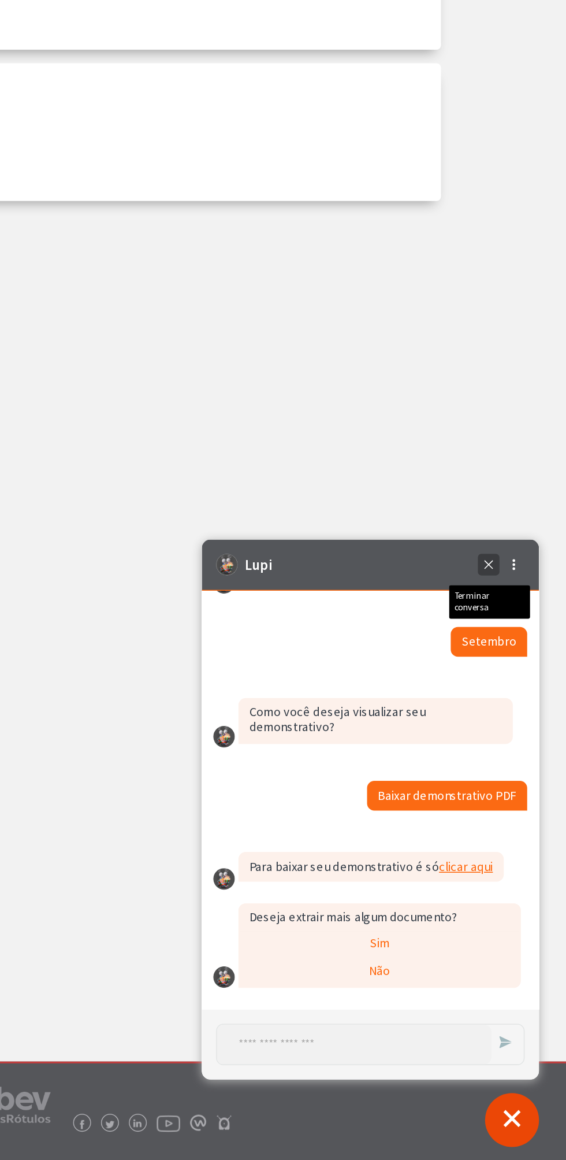
click at [387, 559] on icon "Terminar conversa" at bounding box center [386, 555] width 13 height 13
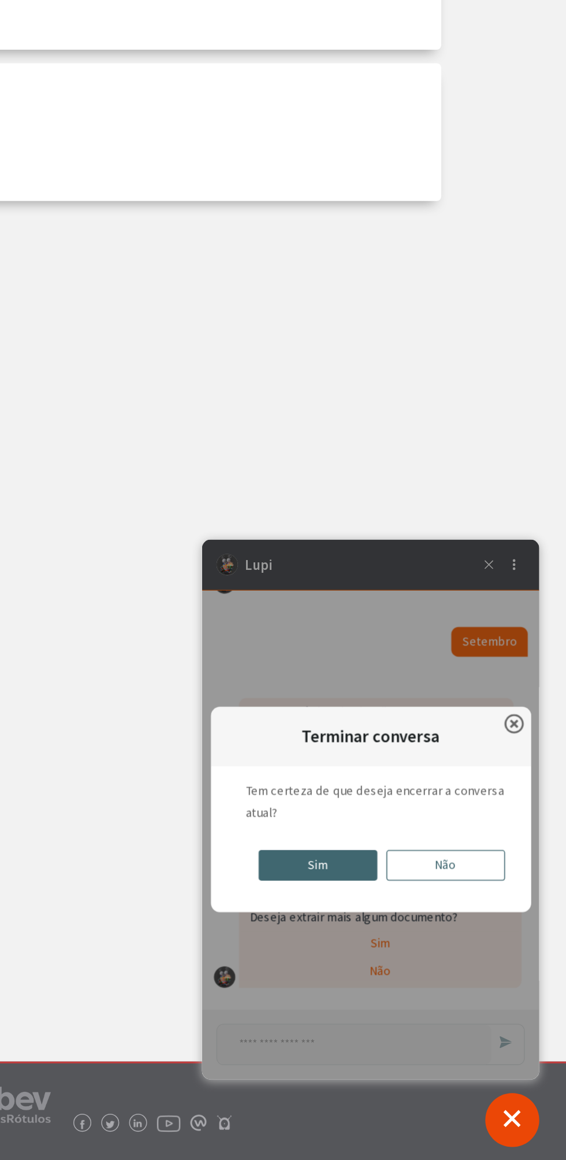
click at [377, 549] on div "Terminar conversa Fechar modal Tem certeza de que deseja encerrar a conversa at…" at bounding box center [310, 712] width 217 height 347
click at [290, 754] on div "Sim" at bounding box center [276, 749] width 76 height 20
